Goal: Task Accomplishment & Management: Manage account settings

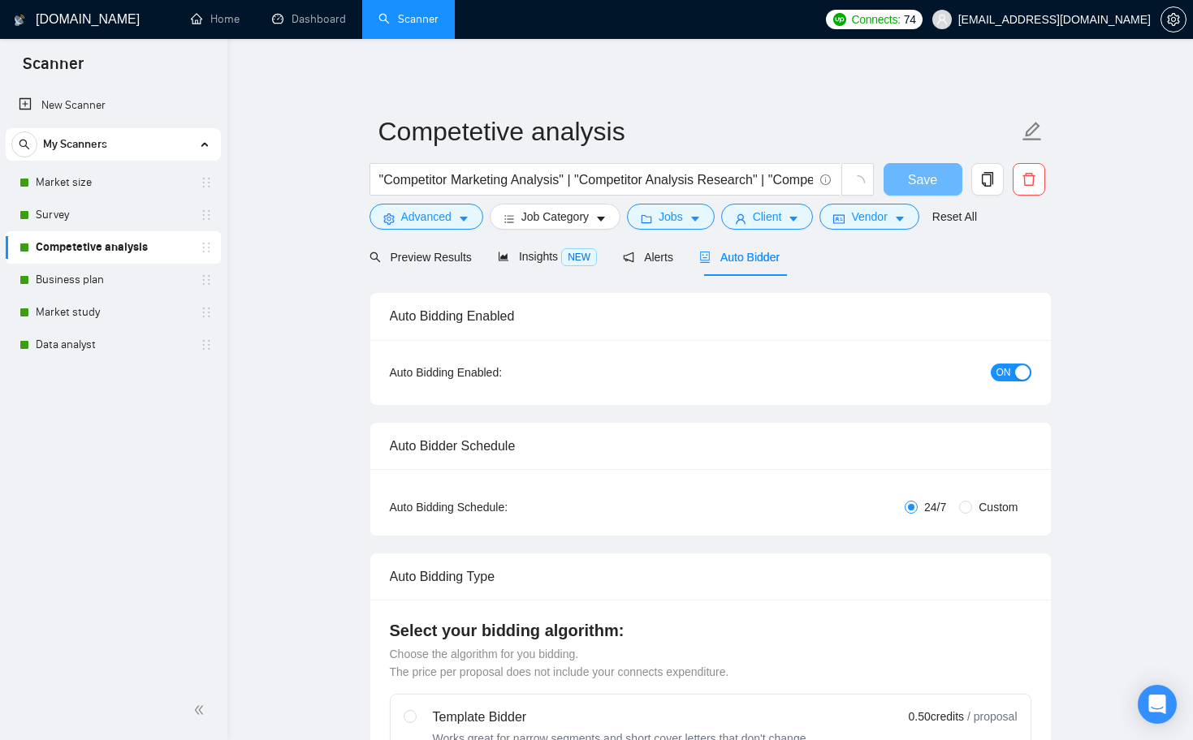
scroll to position [313, 0]
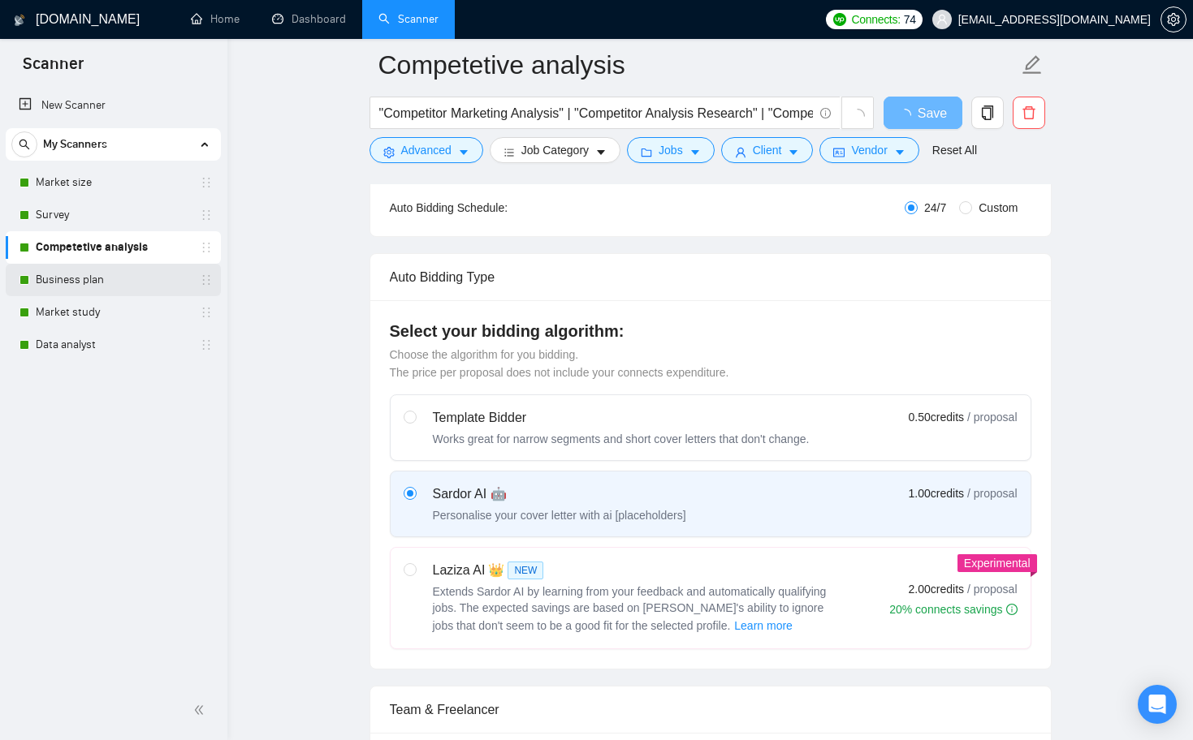
click at [107, 293] on link "Business plan" at bounding box center [113, 280] width 154 height 32
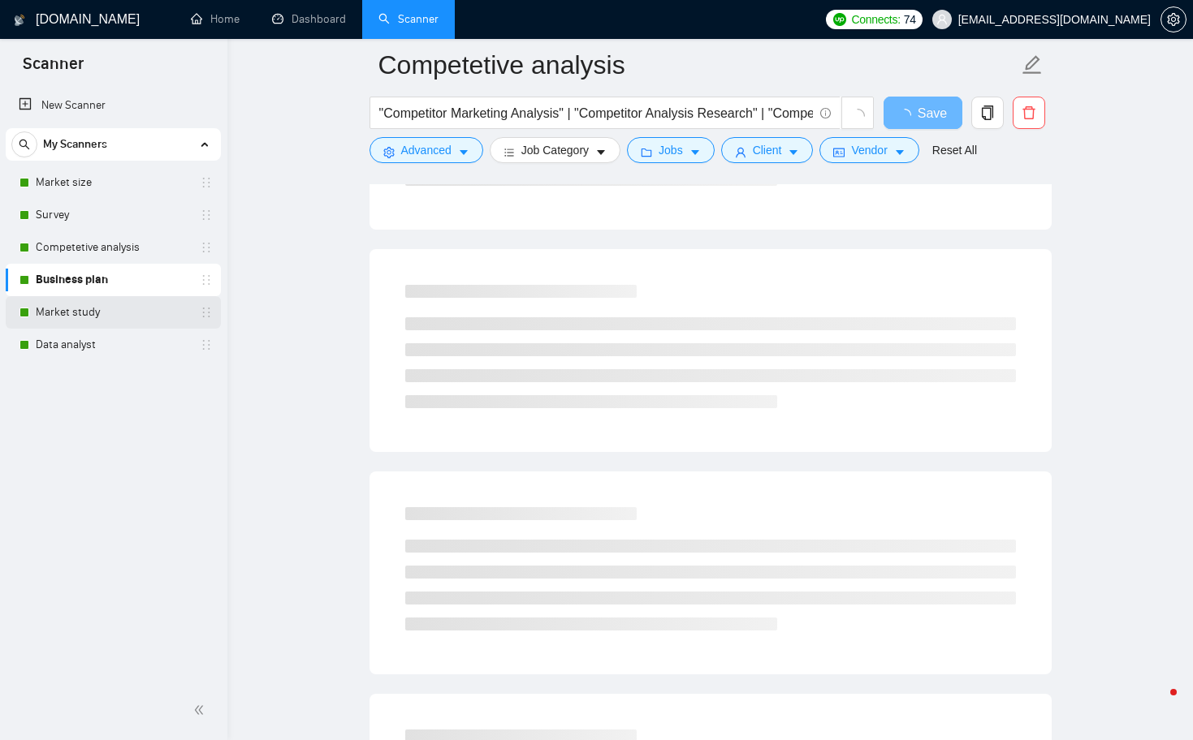
click at [111, 308] on link "Market study" at bounding box center [113, 312] width 154 height 32
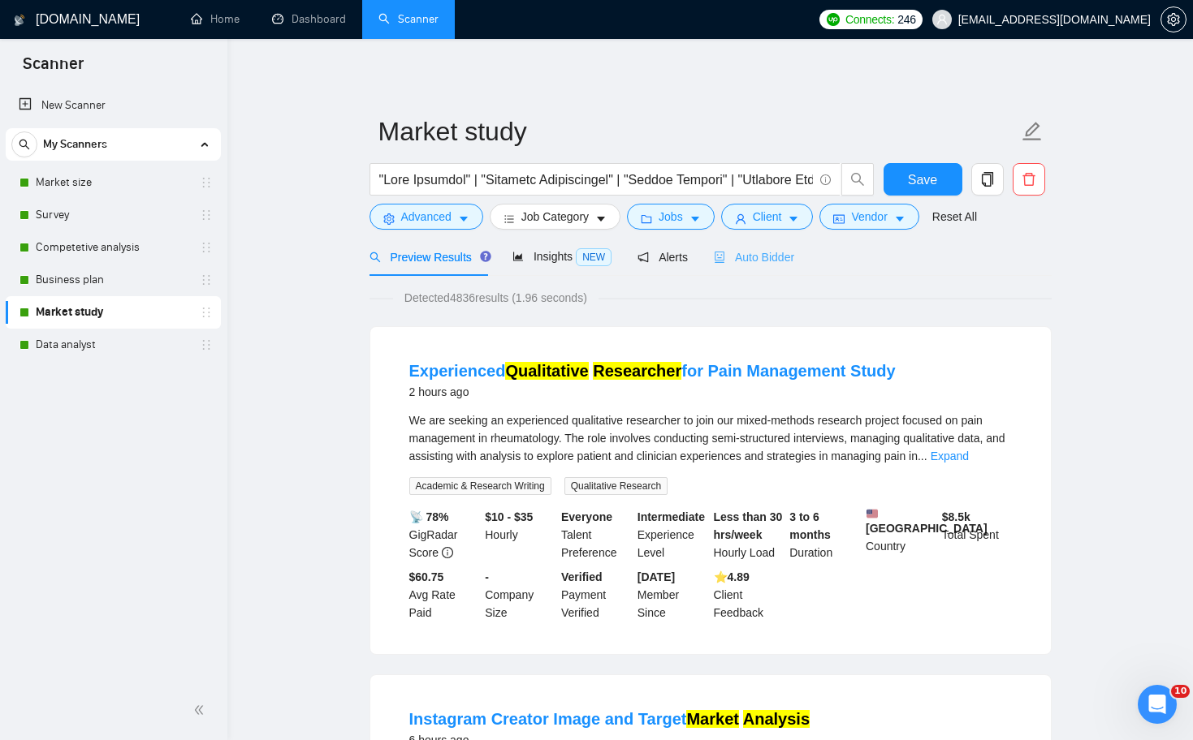
scroll to position [-1, 0]
click at [779, 259] on span "Auto Bidder" at bounding box center [754, 257] width 80 height 13
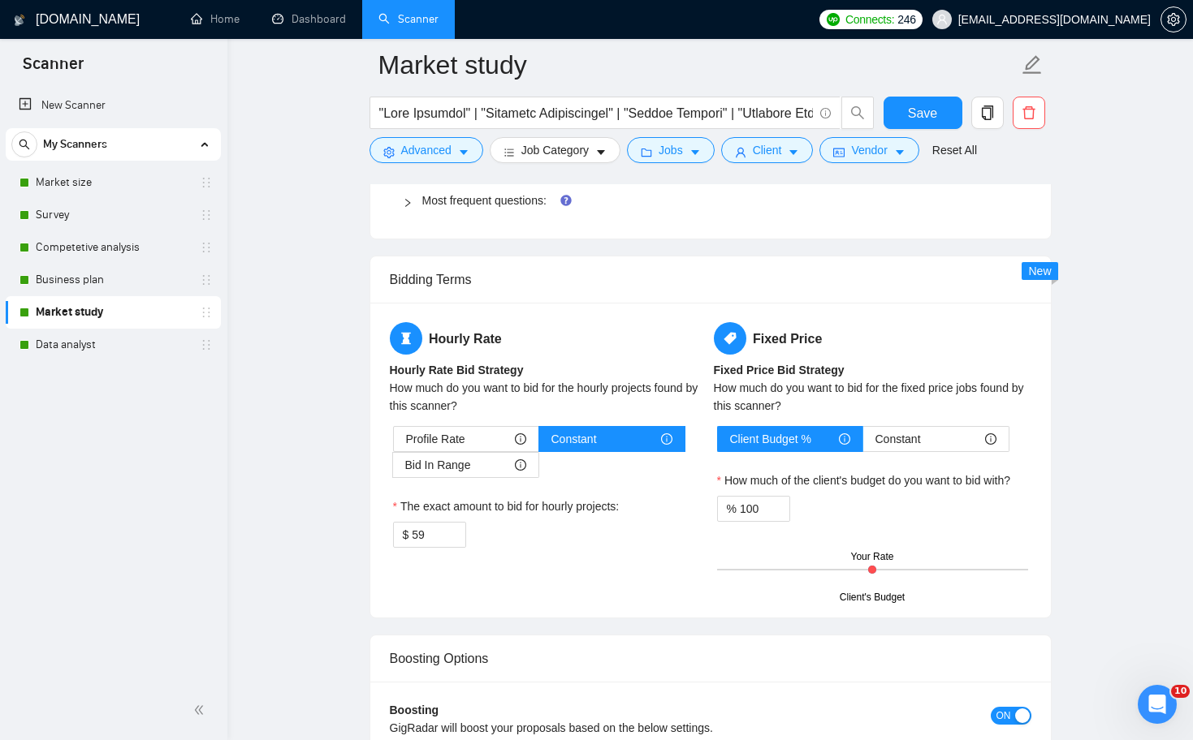
scroll to position [2640, 0]
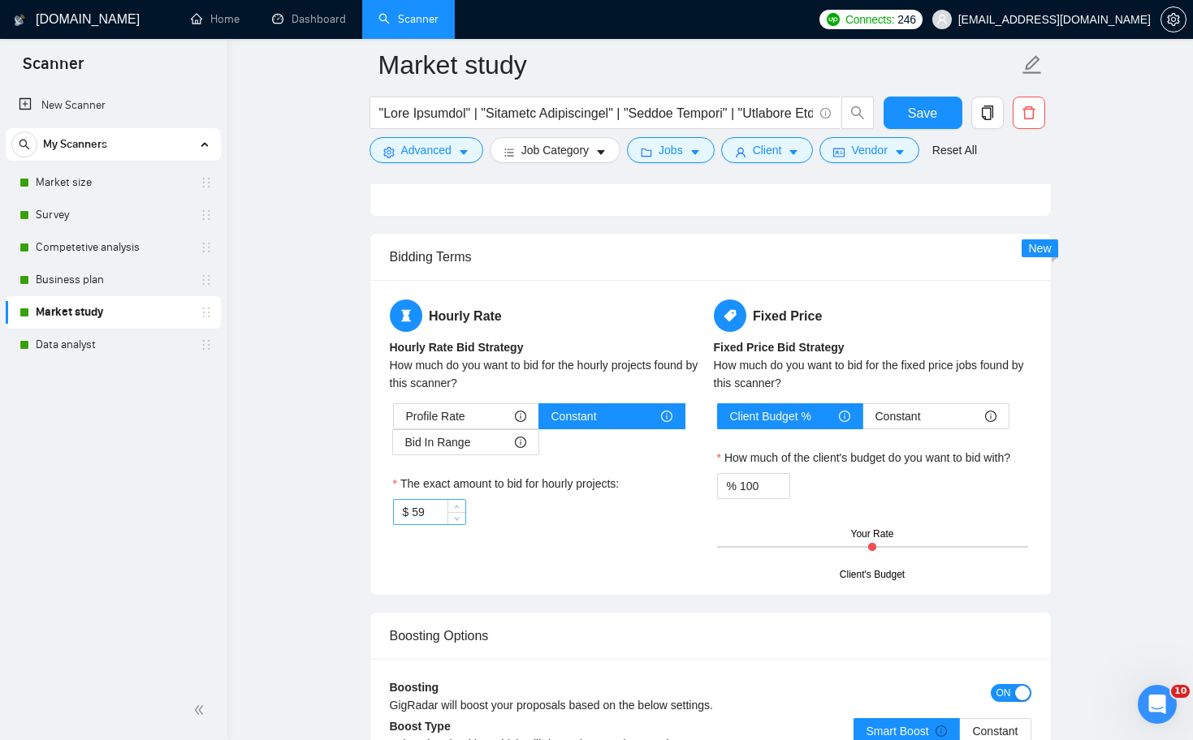
click at [437, 520] on input "59" at bounding box center [438, 512] width 53 height 24
type input "5"
type input "65"
click at [498, 595] on div "Bidding Terms Hourly Rate Hourly Rate Bid Strategy How much do you want to bid …" at bounding box center [710, 414] width 682 height 363
click at [930, 120] on span "Save" at bounding box center [922, 113] width 29 height 20
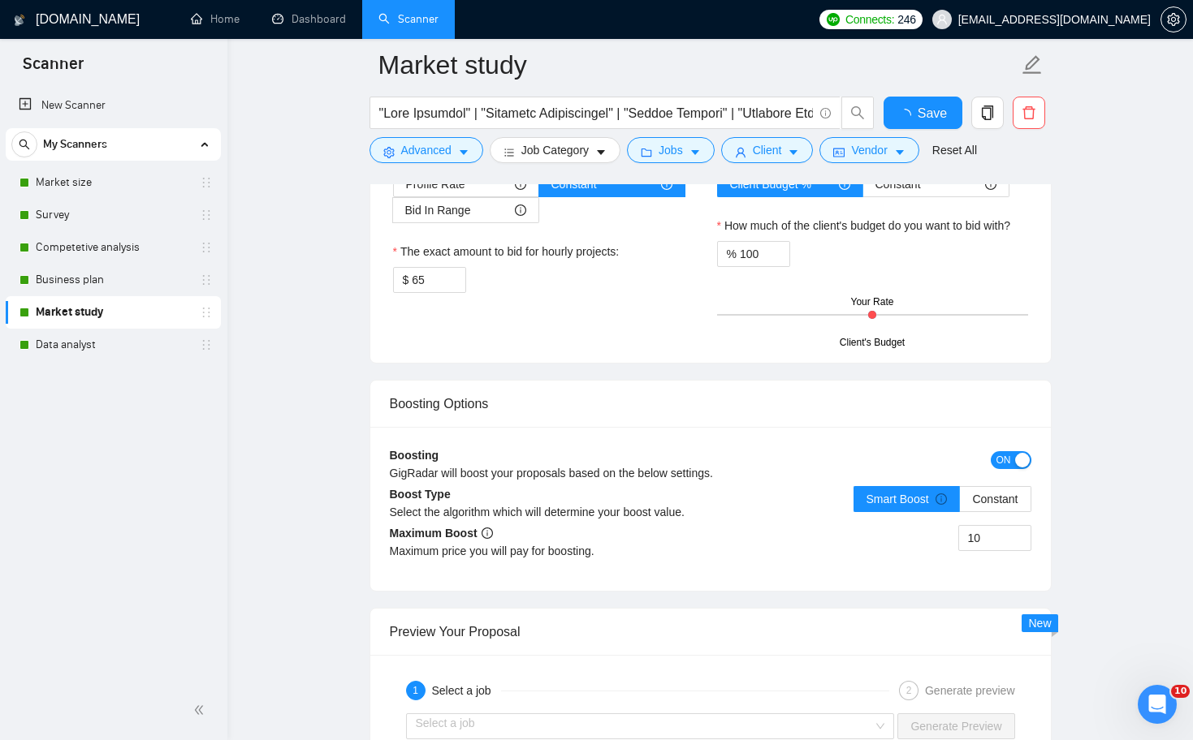
checkbox input "true"
